Goal: Navigation & Orientation: Go to known website

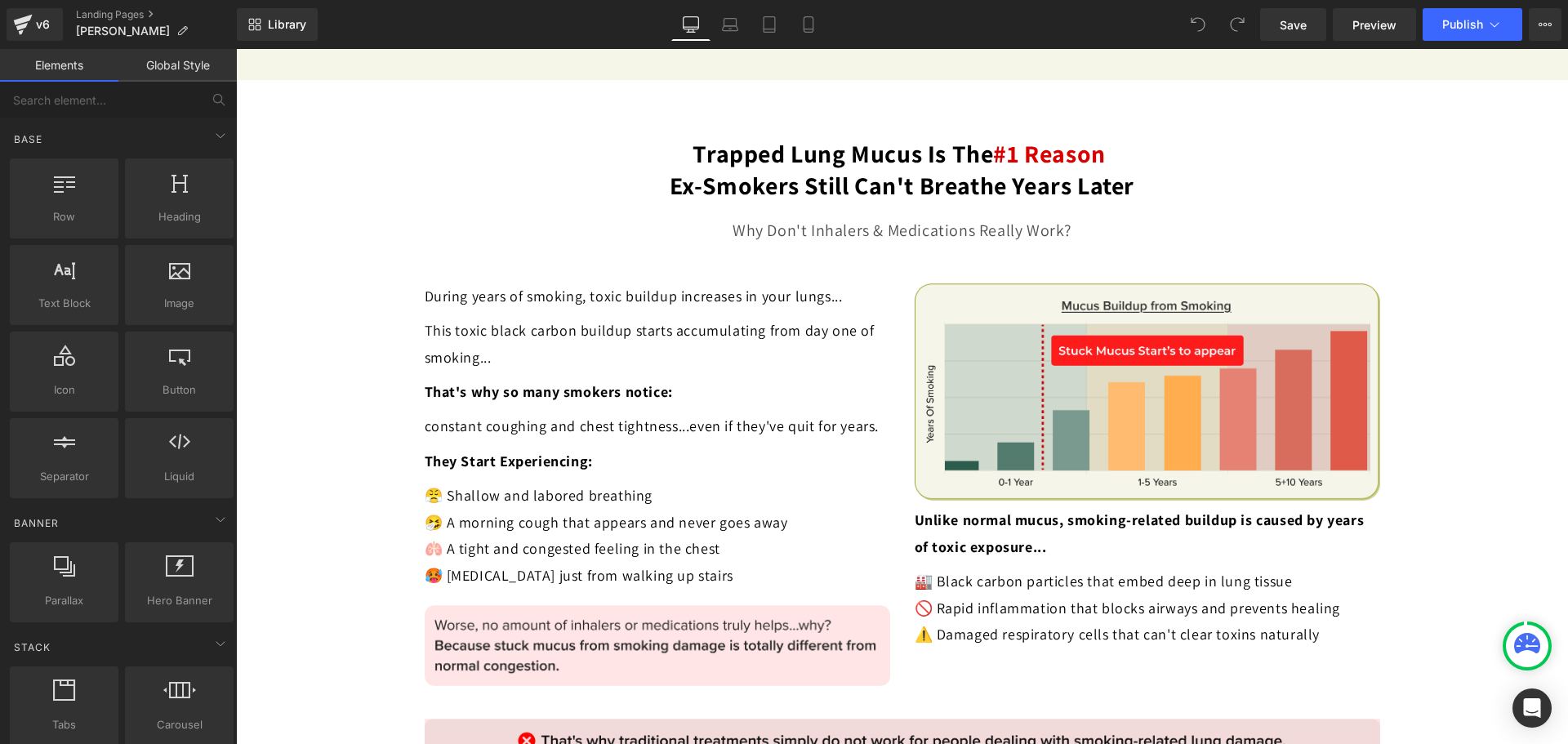
scroll to position [1878, 0]
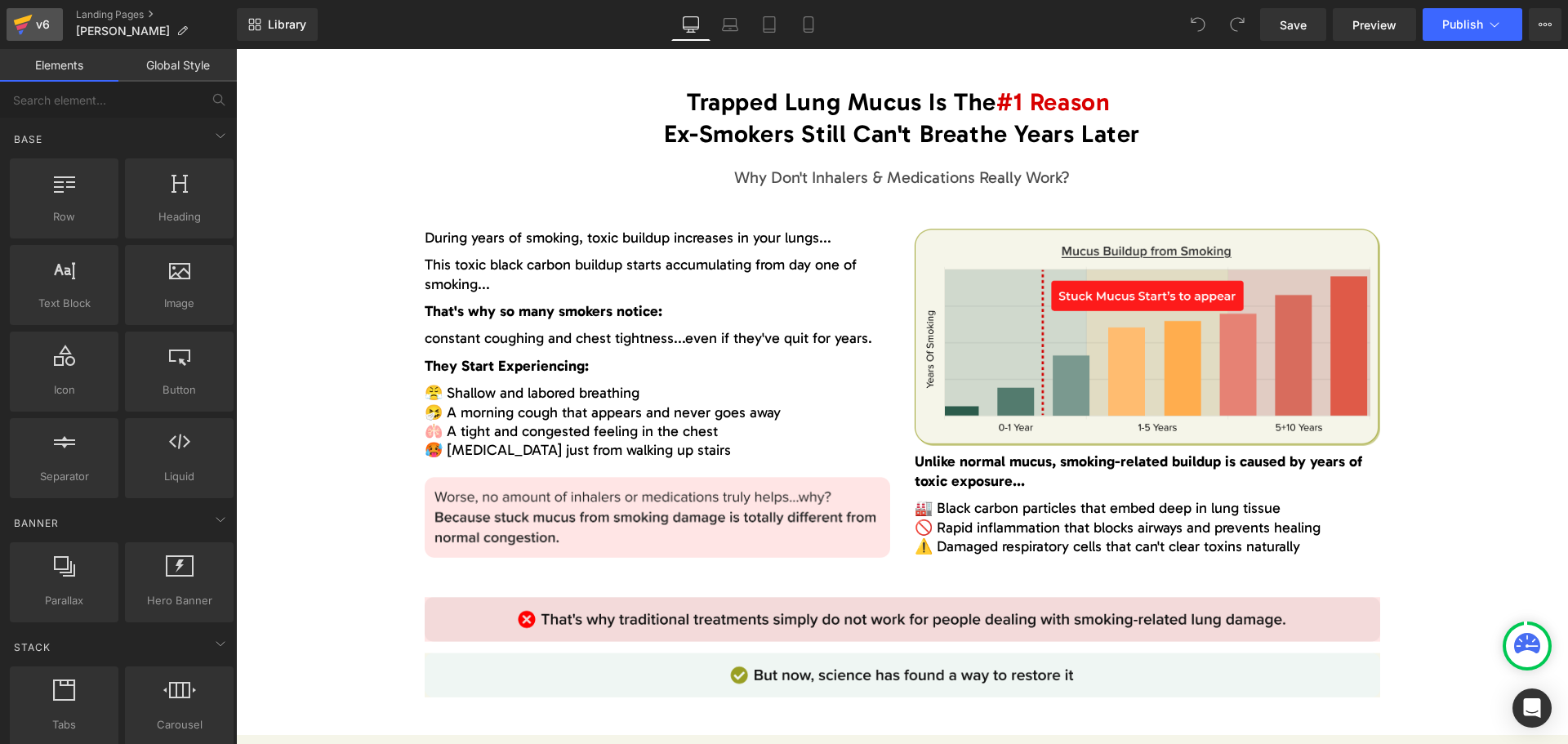
click at [20, 25] on icon at bounding box center [23, 24] width 20 height 40
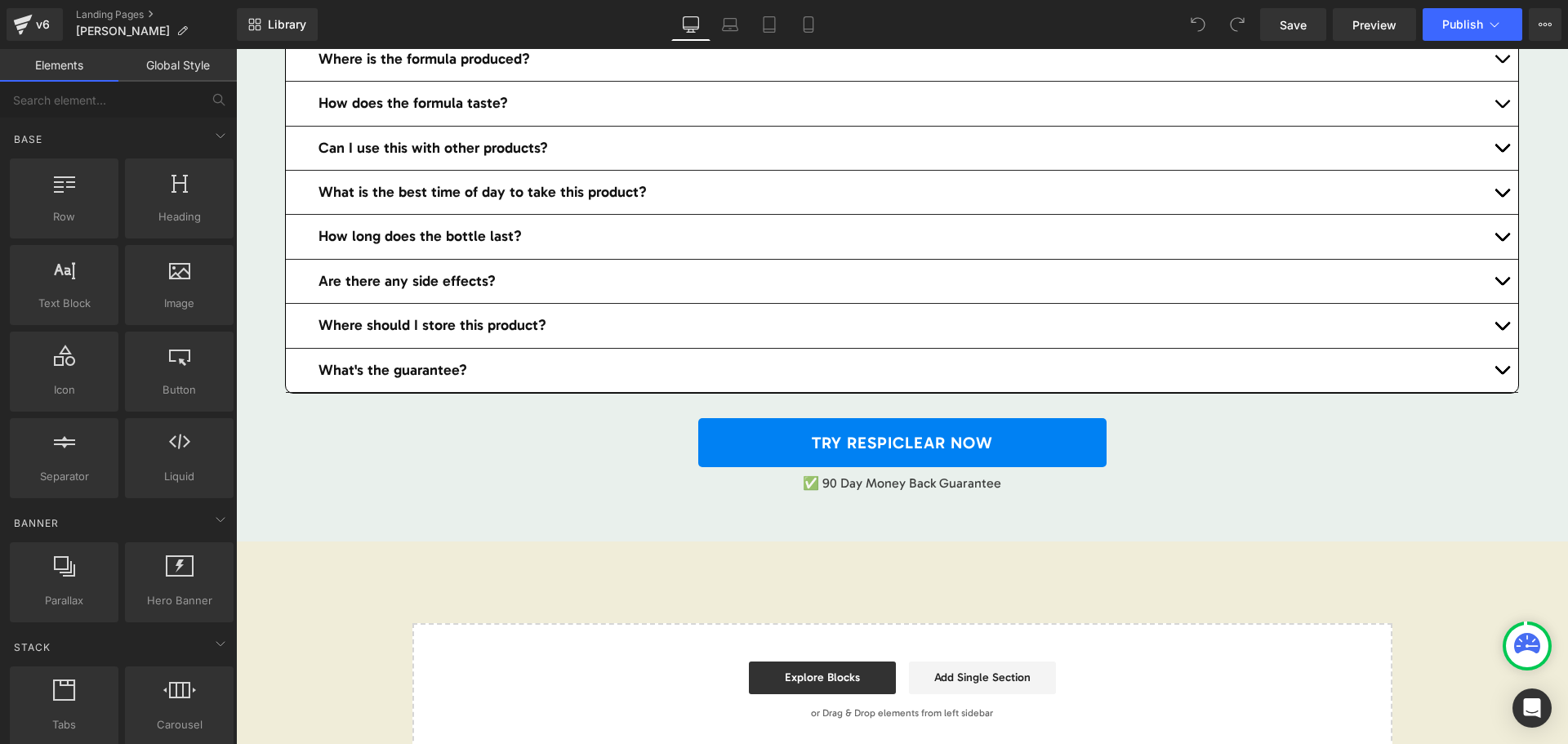
scroll to position [10569, 0]
